Goal: Navigation & Orientation: Find specific page/section

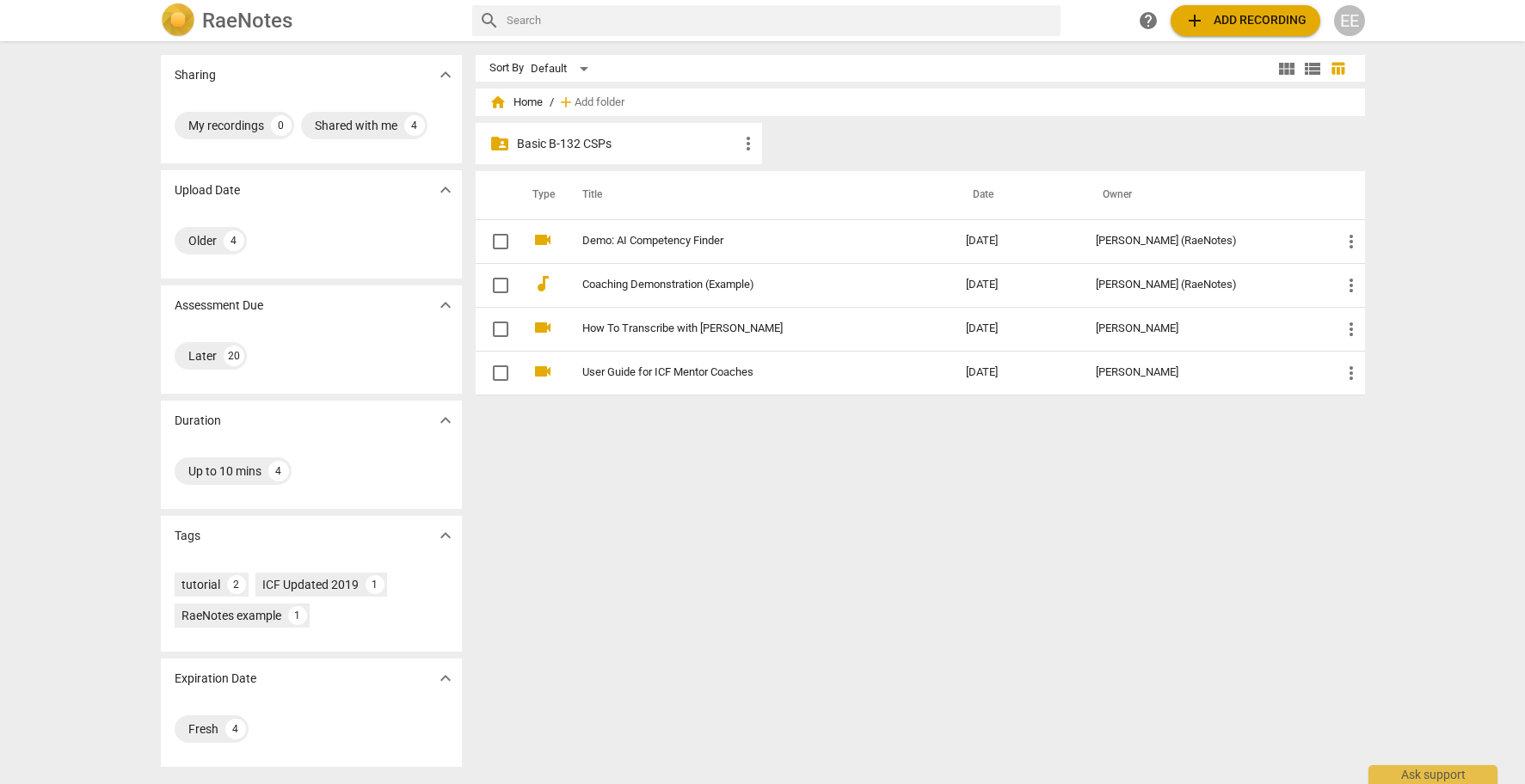
click at [517, 138] on p "Basic B-132 CSPs" at bounding box center [627, 144] width 222 height 18
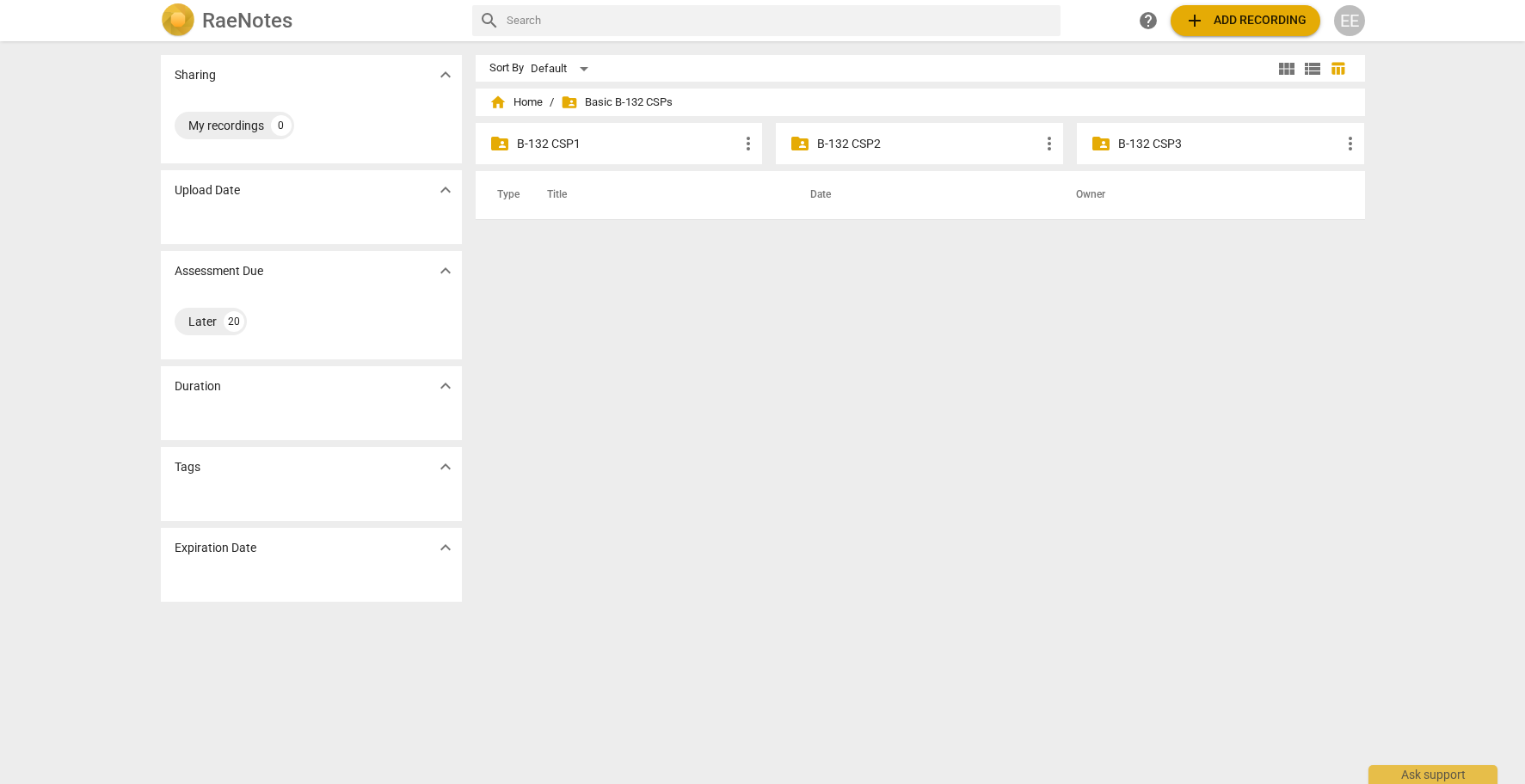
click at [551, 144] on p "B-132 CSP1" at bounding box center [627, 144] width 222 height 18
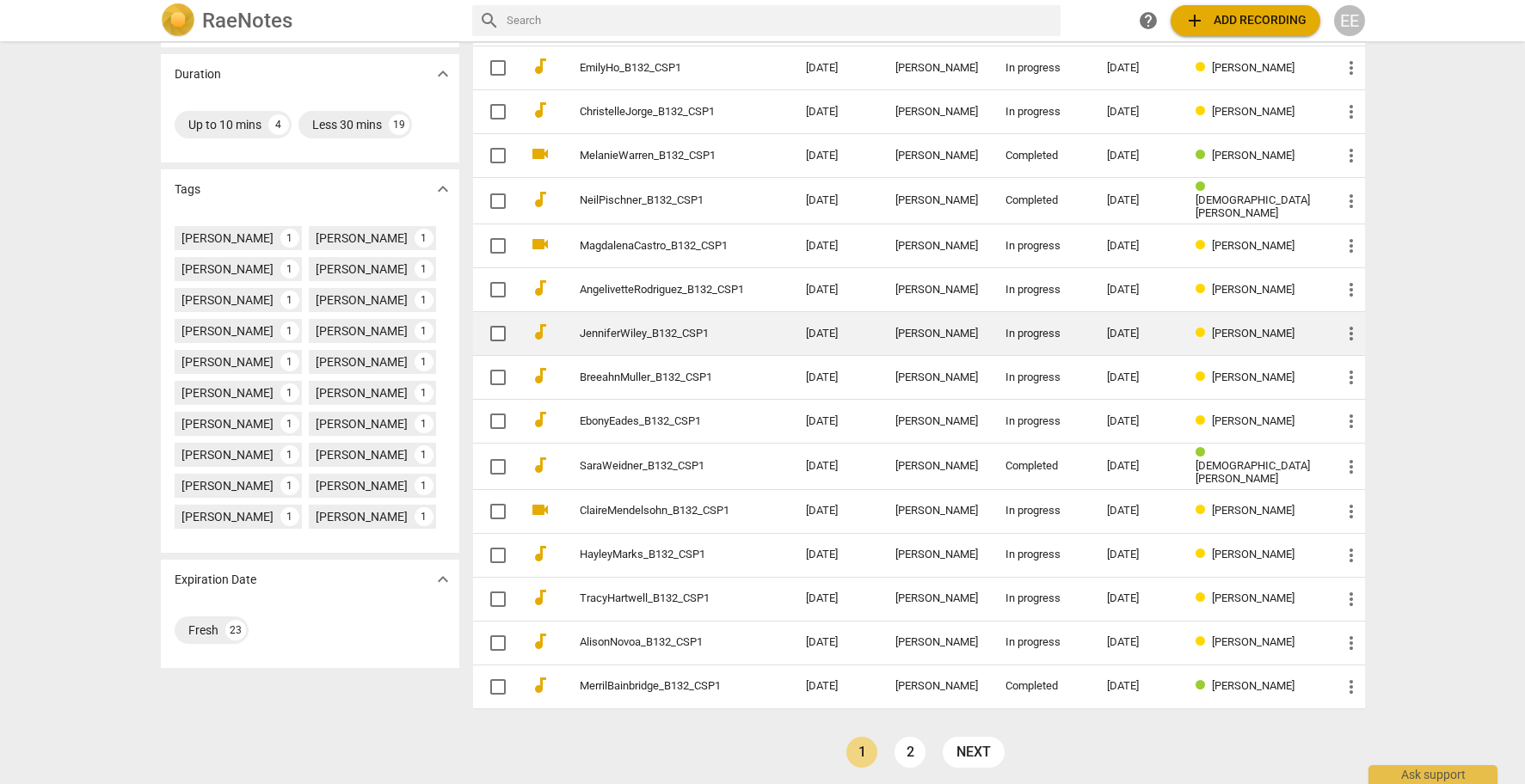
scroll to position [345, 0]
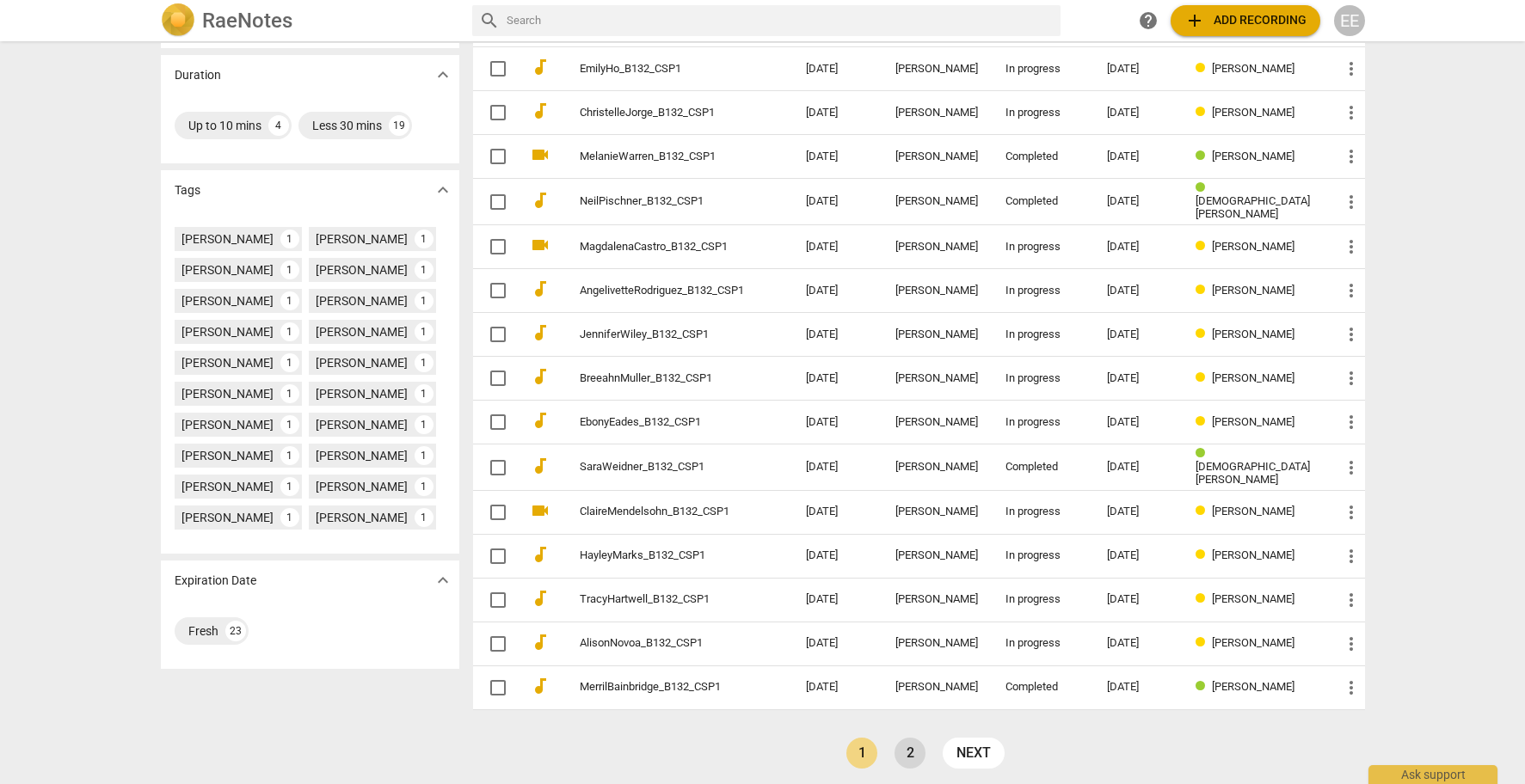
click at [904, 741] on link "2" at bounding box center [909, 753] width 31 height 30
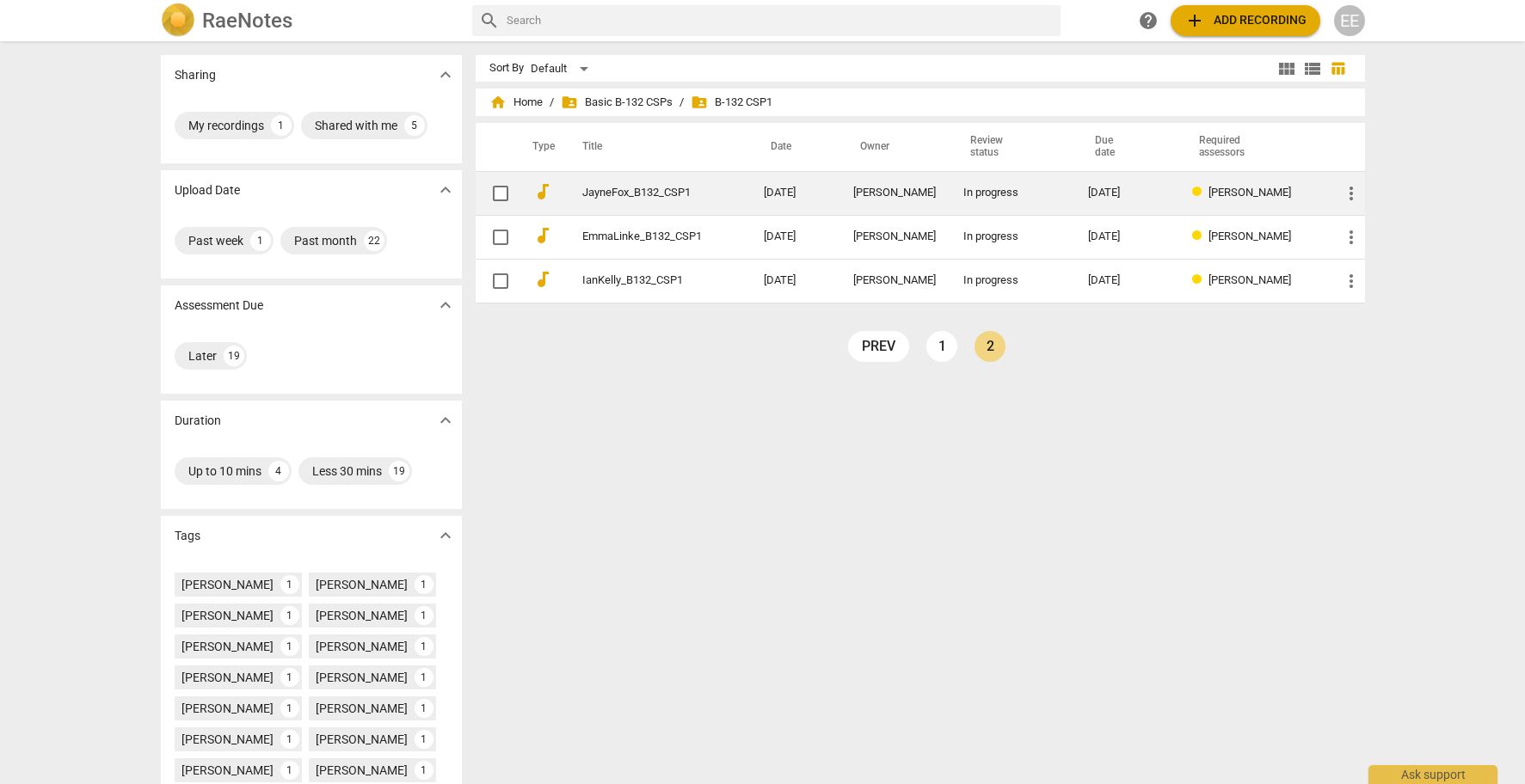
click at [867, 187] on div "Jayne Fox" at bounding box center [894, 193] width 83 height 13
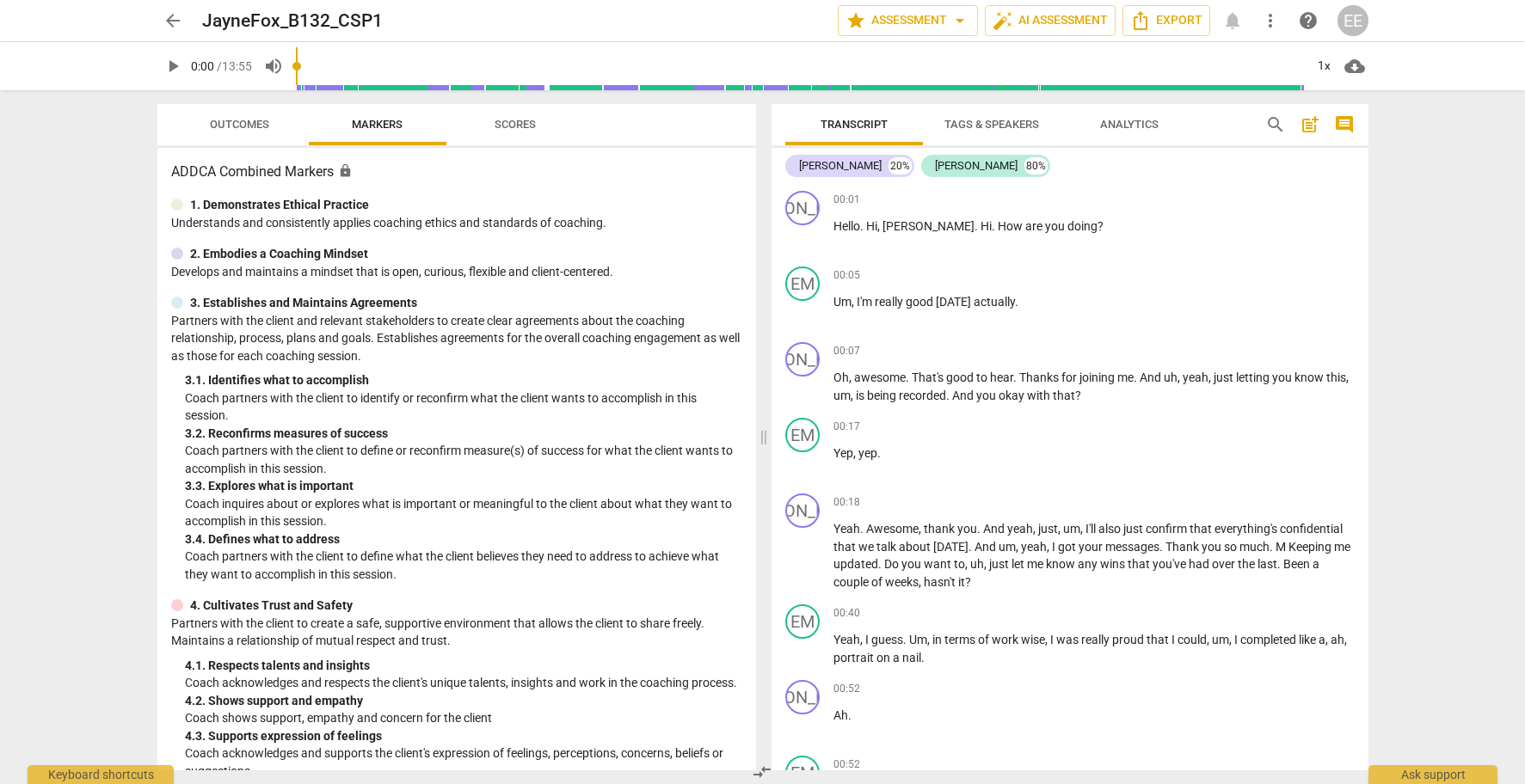
scroll to position [9, 0]
